Goal: Task Accomplishment & Management: Complete application form

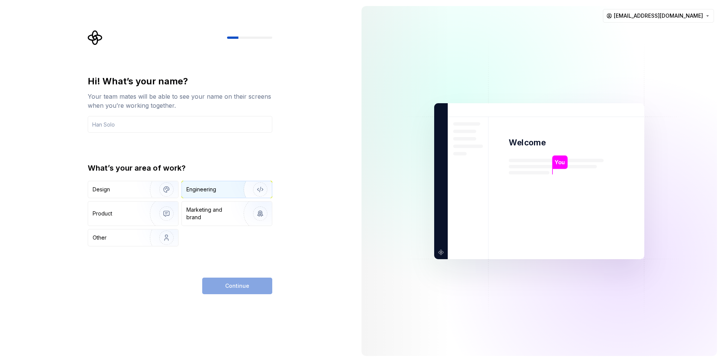
click at [207, 184] on div "Engineering" at bounding box center [227, 189] width 90 height 17
click at [253, 281] on div "Continue" at bounding box center [237, 285] width 70 height 17
click at [115, 206] on div "Product" at bounding box center [133, 213] width 90 height 24
click at [216, 196] on div "Engineering" at bounding box center [227, 189] width 90 height 17
click at [189, 127] on input "text" at bounding box center [180, 124] width 184 height 17
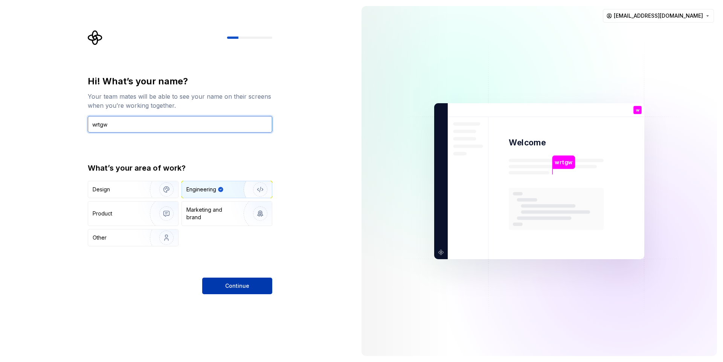
type input "wrtgw"
click at [241, 287] on span "Continue" at bounding box center [237, 286] width 24 height 8
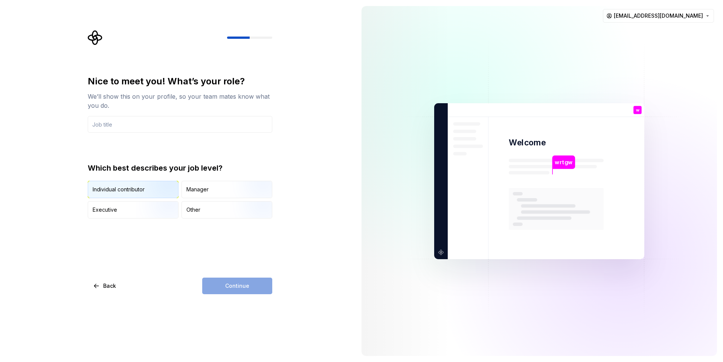
click at [146, 187] on img "button" at bounding box center [160, 199] width 48 height 50
click at [245, 285] on div "Continue" at bounding box center [237, 285] width 70 height 17
click at [141, 123] on input "text" at bounding box center [180, 124] width 184 height 17
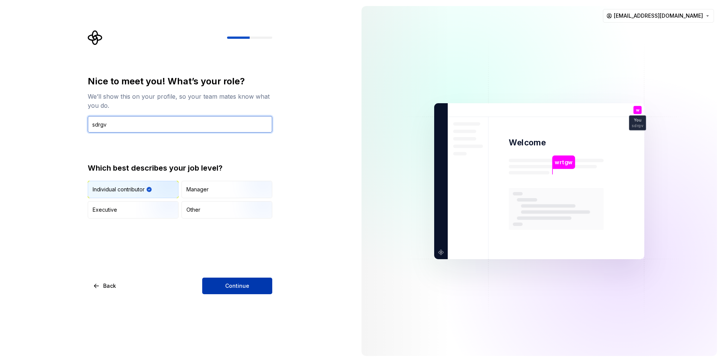
type input "sdrgv"
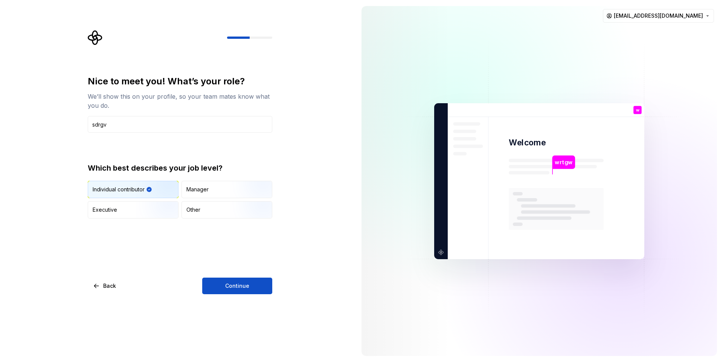
drag, startPoint x: 246, startPoint y: 284, endPoint x: 241, endPoint y: 282, distance: 5.2
click at [245, 284] on span "Continue" at bounding box center [237, 286] width 24 height 8
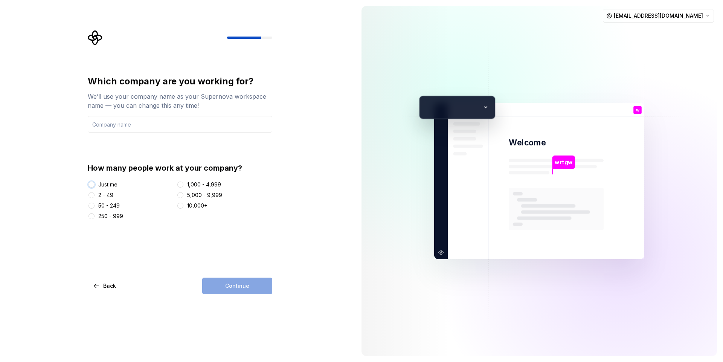
click at [94, 184] on button "Just me" at bounding box center [91, 184] width 6 height 6
click at [134, 126] on input "text" at bounding box center [180, 124] width 184 height 17
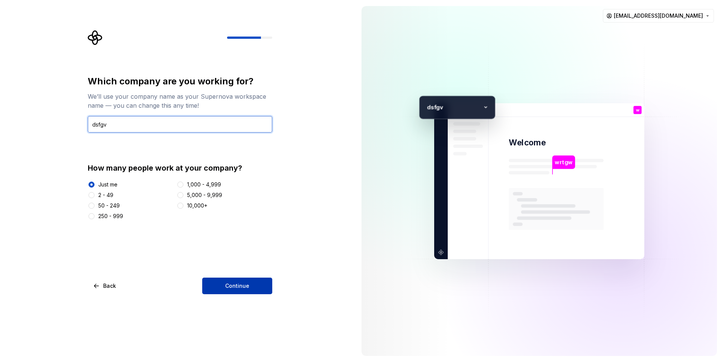
type input "dsfgv"
click at [244, 290] on button "Continue" at bounding box center [237, 285] width 70 height 17
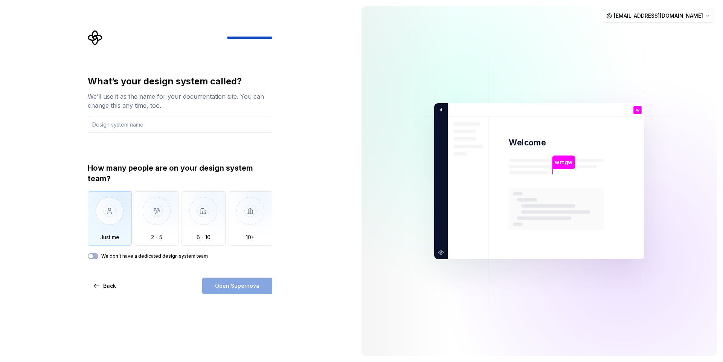
click at [116, 226] on img "button" at bounding box center [110, 216] width 44 height 50
click at [95, 259] on div "What’s your design system called? We’ll use it as the name for your documentati…" at bounding box center [180, 184] width 184 height 219
click at [88, 255] on icon "button" at bounding box center [91, 256] width 6 height 5
click at [119, 122] on input "text" at bounding box center [180, 124] width 184 height 17
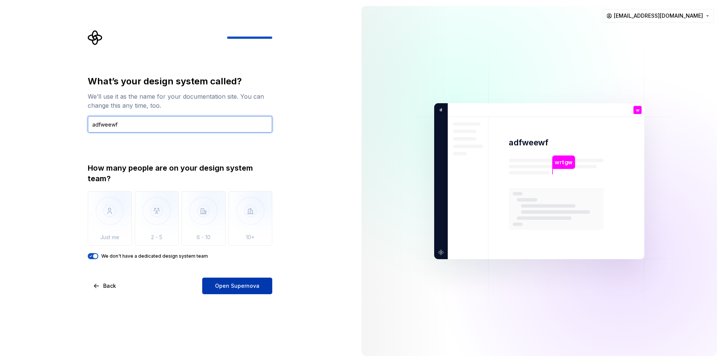
type input "adfweewf"
click at [239, 284] on span "Open Supernova" at bounding box center [237, 286] width 44 height 8
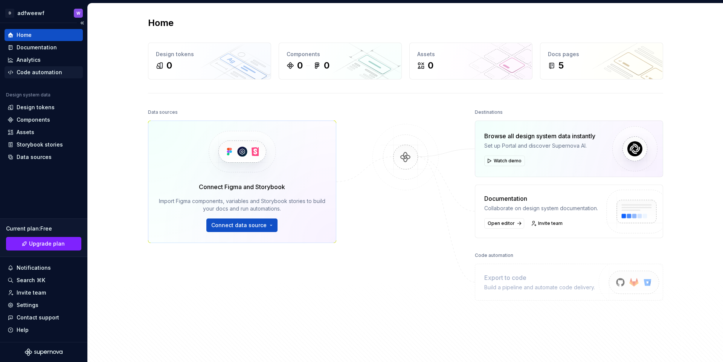
click at [43, 69] on div "Code automation" at bounding box center [40, 73] width 46 height 8
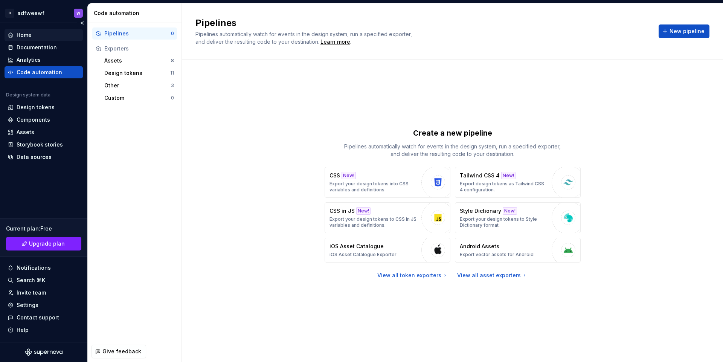
click at [26, 36] on div "Home" at bounding box center [24, 35] width 15 height 8
